Goal: Task Accomplishment & Management: Complete application form

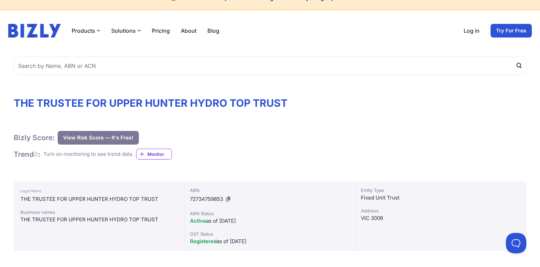
scroll to position [16, 0]
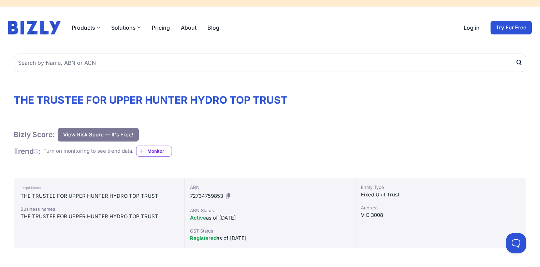
click at [94, 138] on button "View Risk Score — It's Free!" at bounding box center [98, 135] width 81 height 14
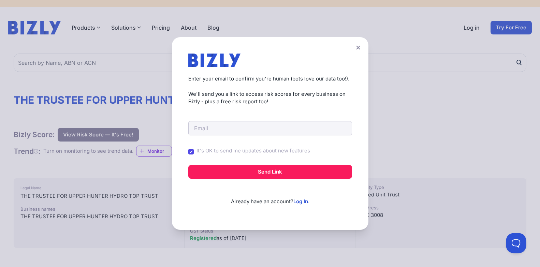
click at [360, 48] on icon at bounding box center [358, 48] width 4 height 4
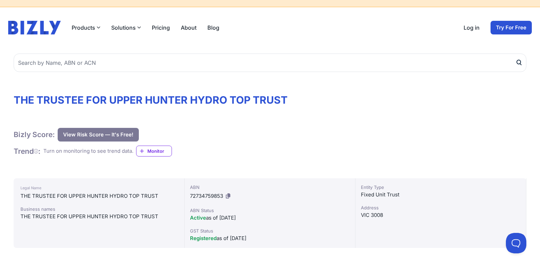
click at [161, 152] on span "Monitor" at bounding box center [160, 151] width 24 height 7
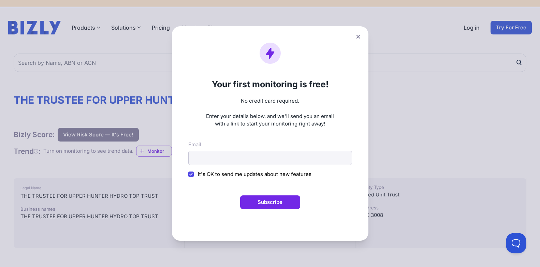
click at [360, 36] on icon at bounding box center [358, 37] width 4 height 4
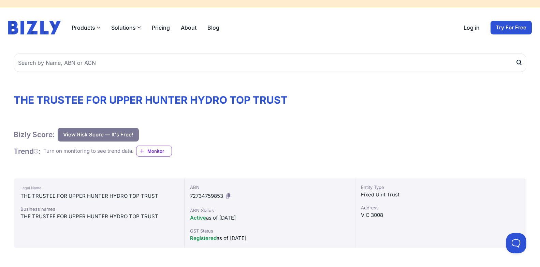
click at [158, 151] on span "Monitor" at bounding box center [160, 151] width 24 height 7
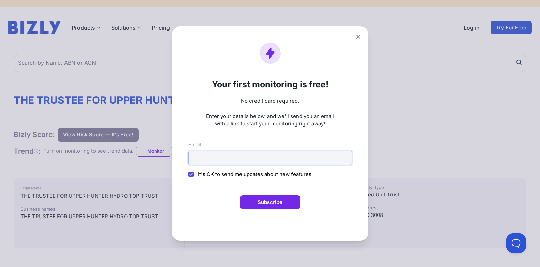
click at [201, 161] on input "Email" at bounding box center [270, 158] width 164 height 14
type input "[DOMAIN_NAME][EMAIL_ADDRESS][DOMAIN_NAME]"
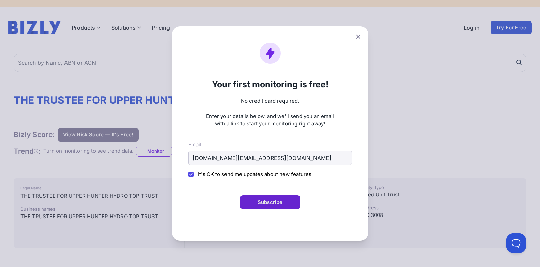
click at [277, 202] on button "Subscribe" at bounding box center [270, 203] width 60 height 14
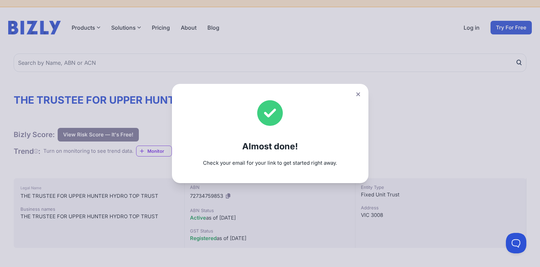
click at [361, 90] on button at bounding box center [359, 94] width 10 height 10
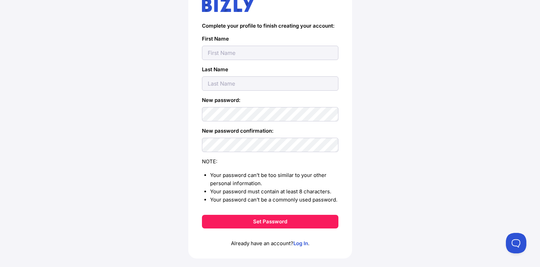
scroll to position [90, 0]
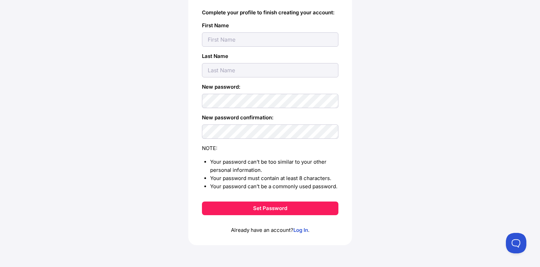
type input "s"
type input "[PERSON_NAME]"
click at [216, 72] on input "text" at bounding box center [270, 70] width 137 height 14
type input "Qiu"
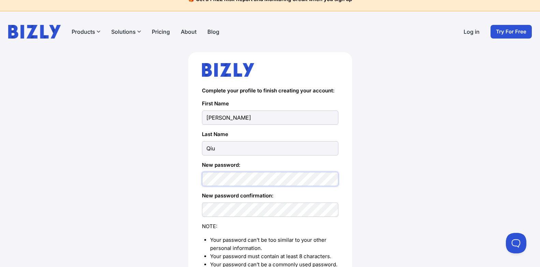
scroll to position [0, 0]
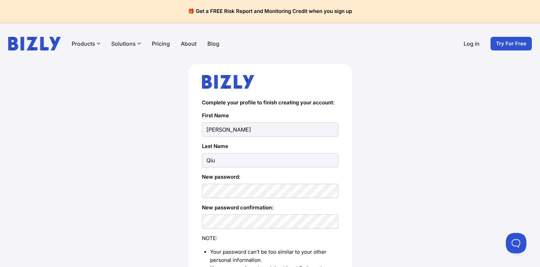
click at [224, 236] on div "NOTE:" at bounding box center [270, 239] width 137 height 8
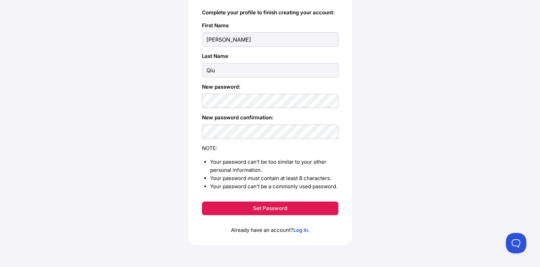
click at [280, 208] on button "Set Password" at bounding box center [270, 209] width 137 height 14
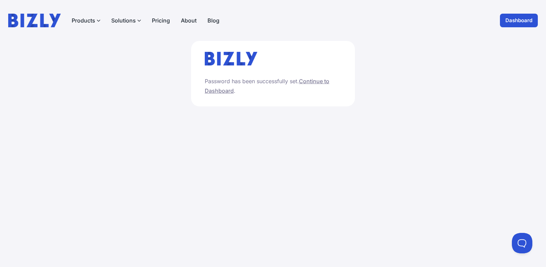
click at [217, 90] on link "Continue to Dashboard" at bounding box center [267, 86] width 125 height 16
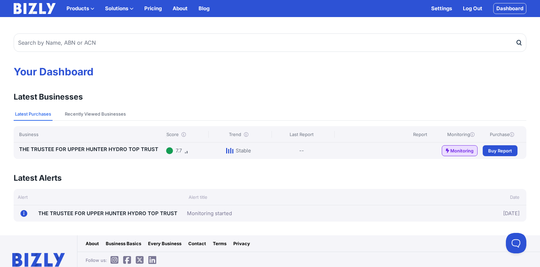
scroll to position [17, 0]
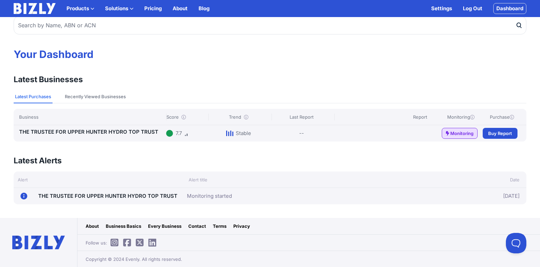
click at [120, 131] on link "THE TRUSTEE FOR UPPER HUNTER HYDRO TOP TRUST" at bounding box center [88, 132] width 139 height 6
